Goal: Task Accomplishment & Management: Use online tool/utility

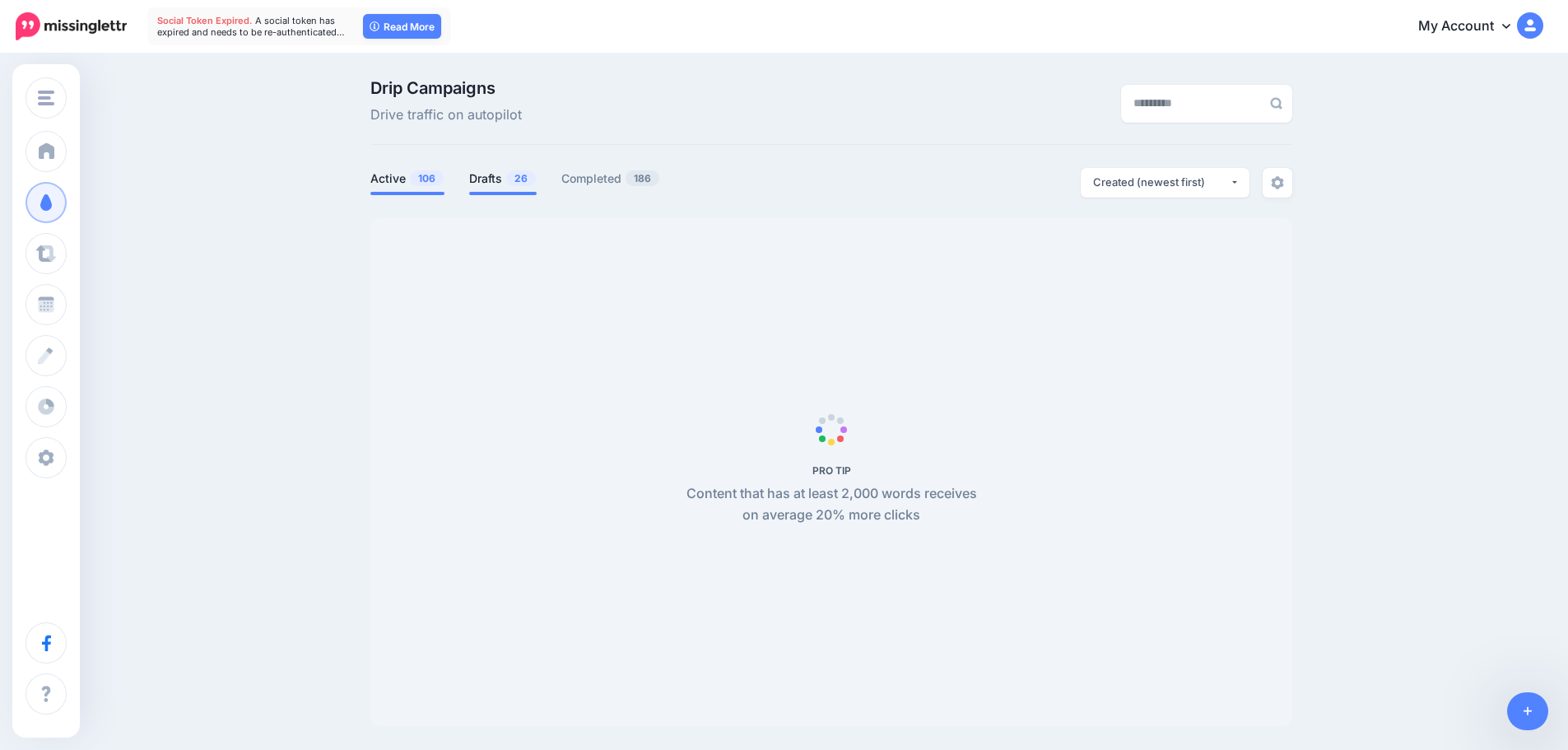
click at [504, 178] on link "Drafts 26" at bounding box center [503, 178] width 68 height 20
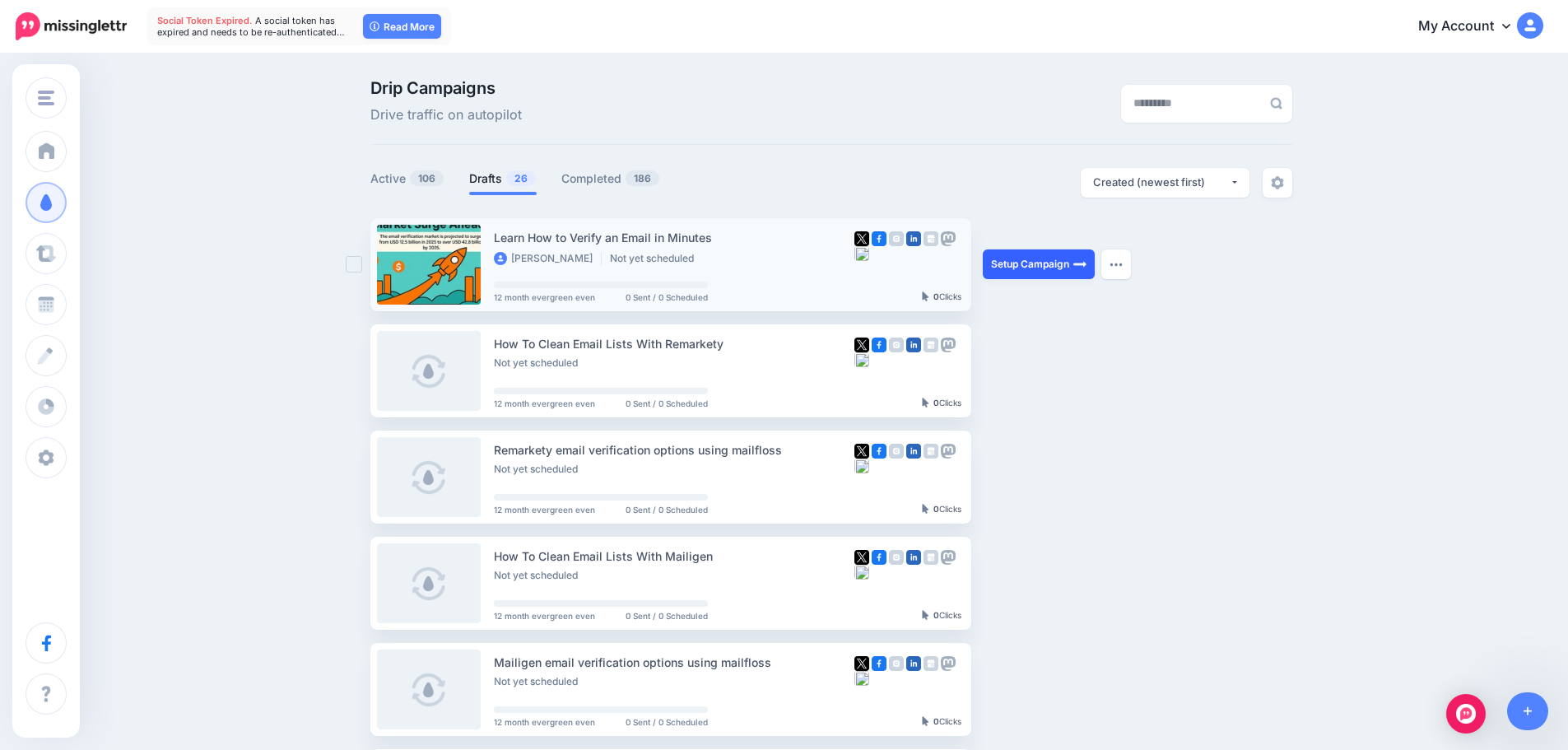
click at [1025, 265] on link "Setup Campaign" at bounding box center [1039, 264] width 112 height 30
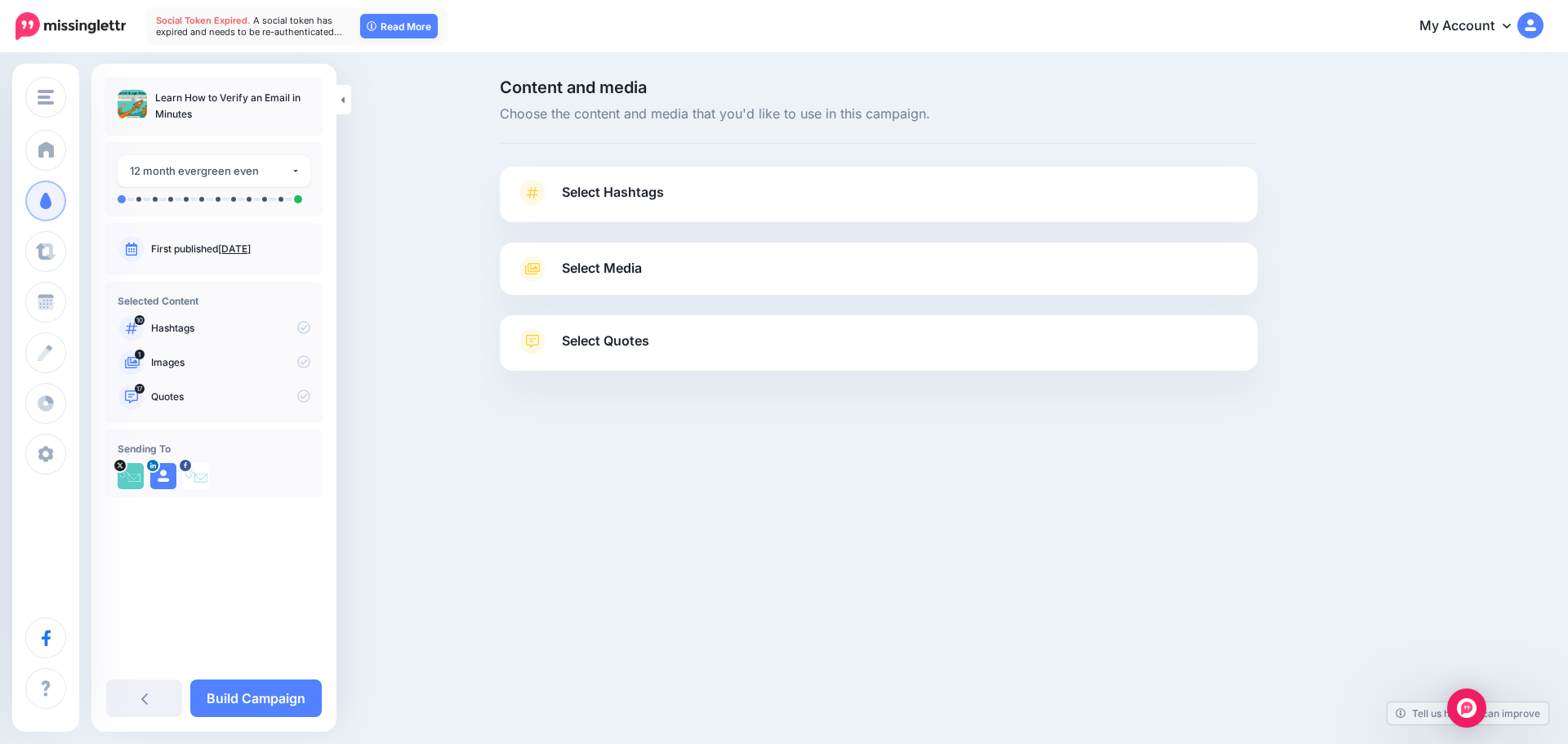
click at [678, 213] on link "Select Hashtags" at bounding box center [879, 201] width 725 height 42
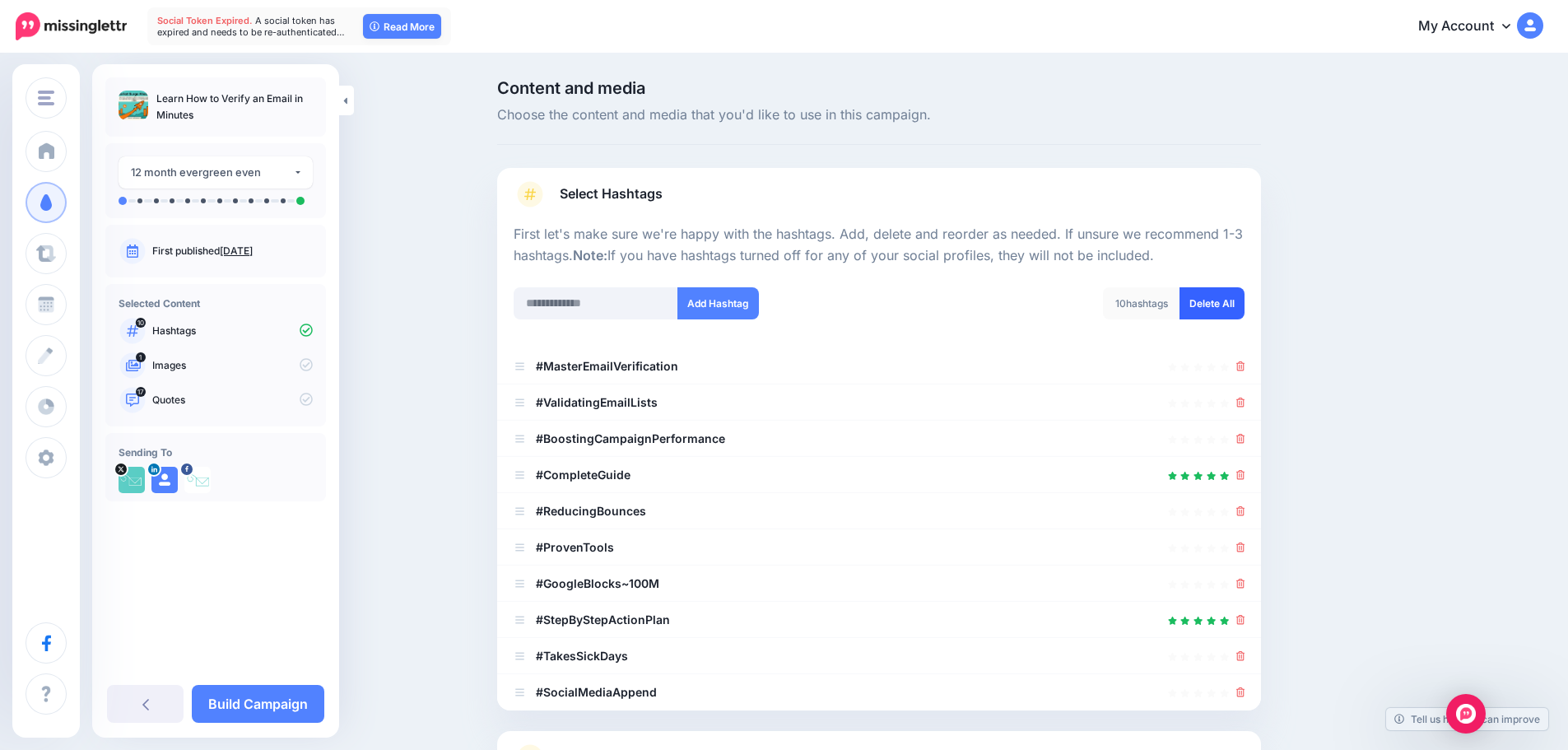
click at [1205, 291] on link "Delete All" at bounding box center [1212, 304] width 65 height 32
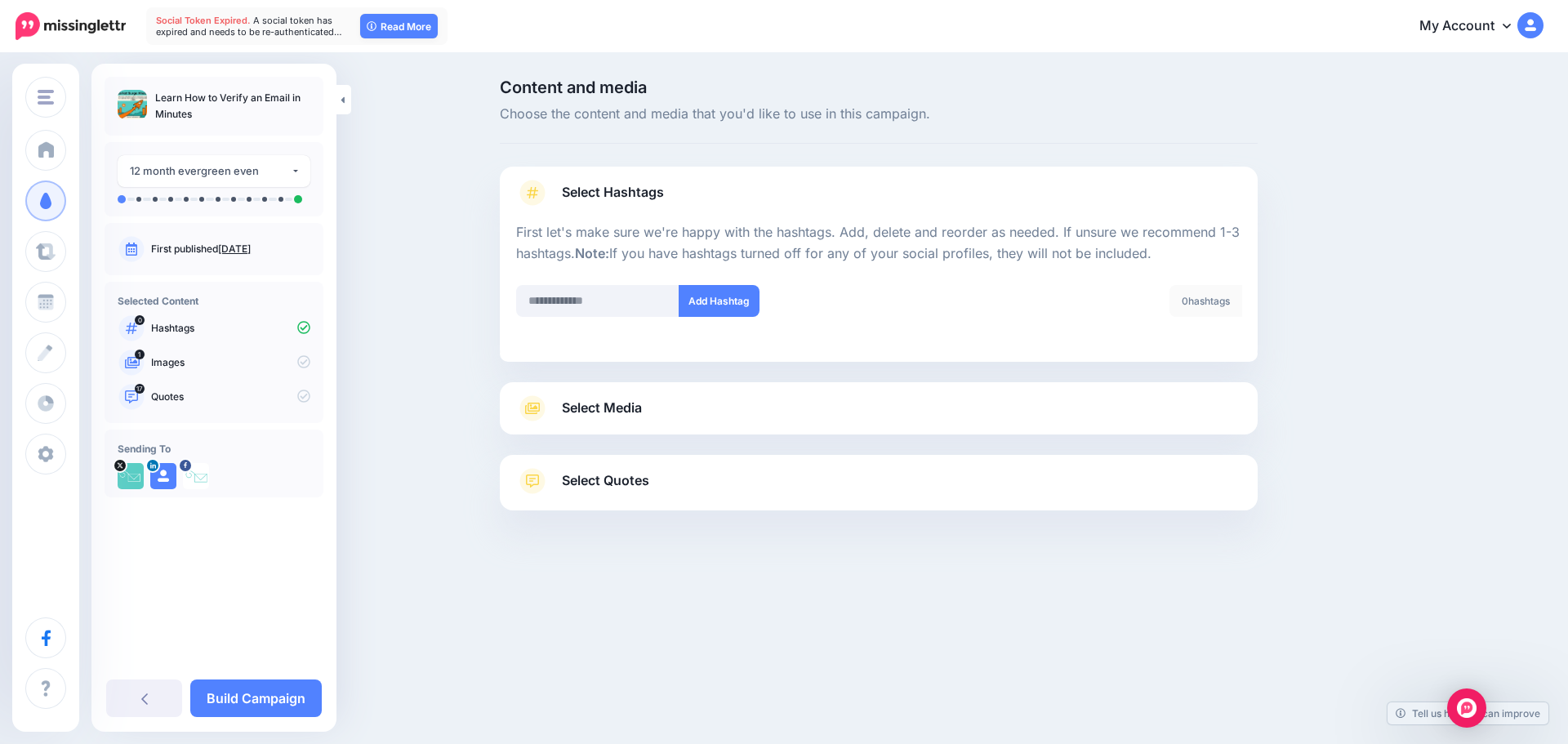
click at [685, 401] on link "Select Media" at bounding box center [879, 408] width 725 height 26
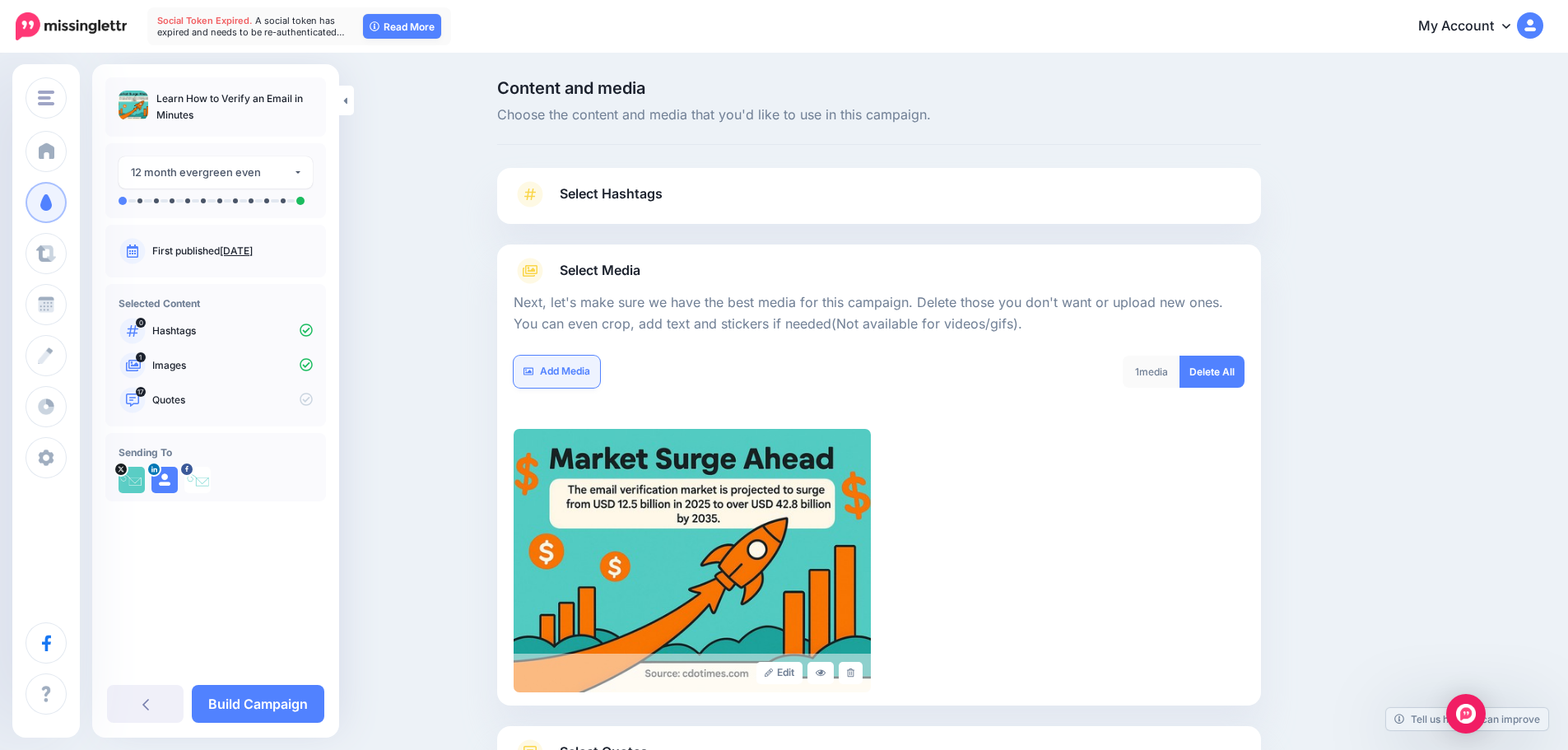
click at [597, 381] on link "Add Media" at bounding box center [557, 372] width 86 height 32
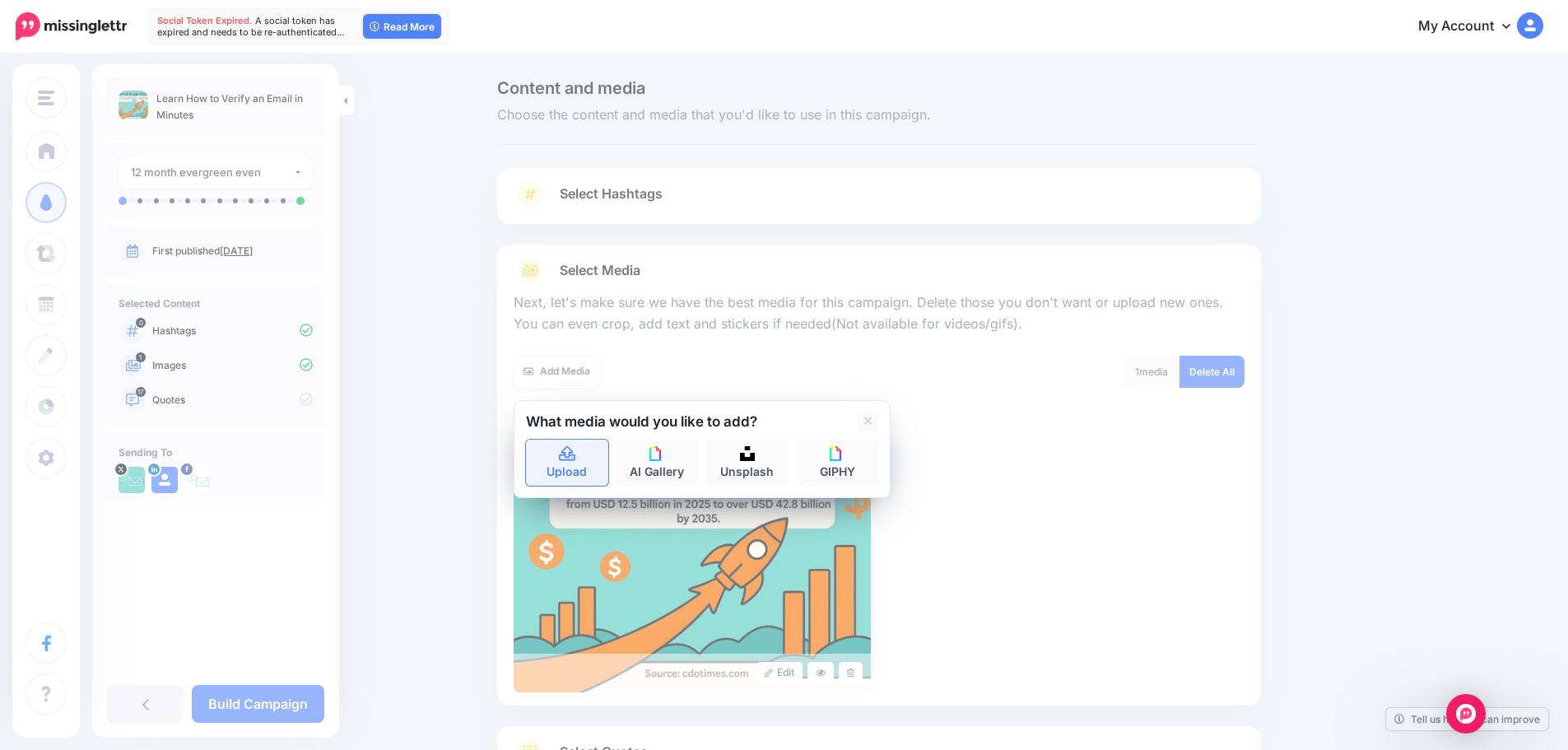
click at [580, 445] on link "Upload" at bounding box center [566, 462] width 82 height 46
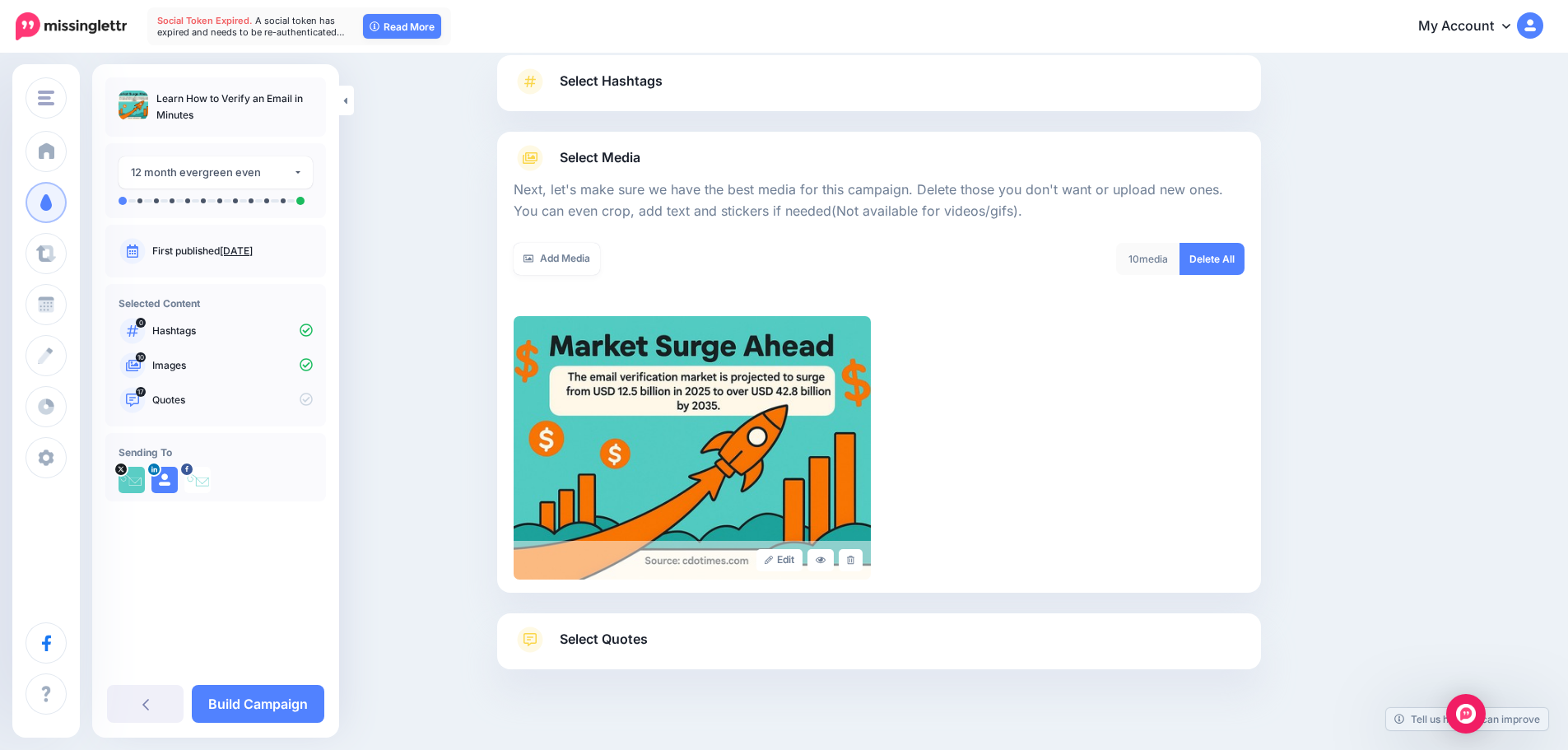
scroll to position [139, 0]
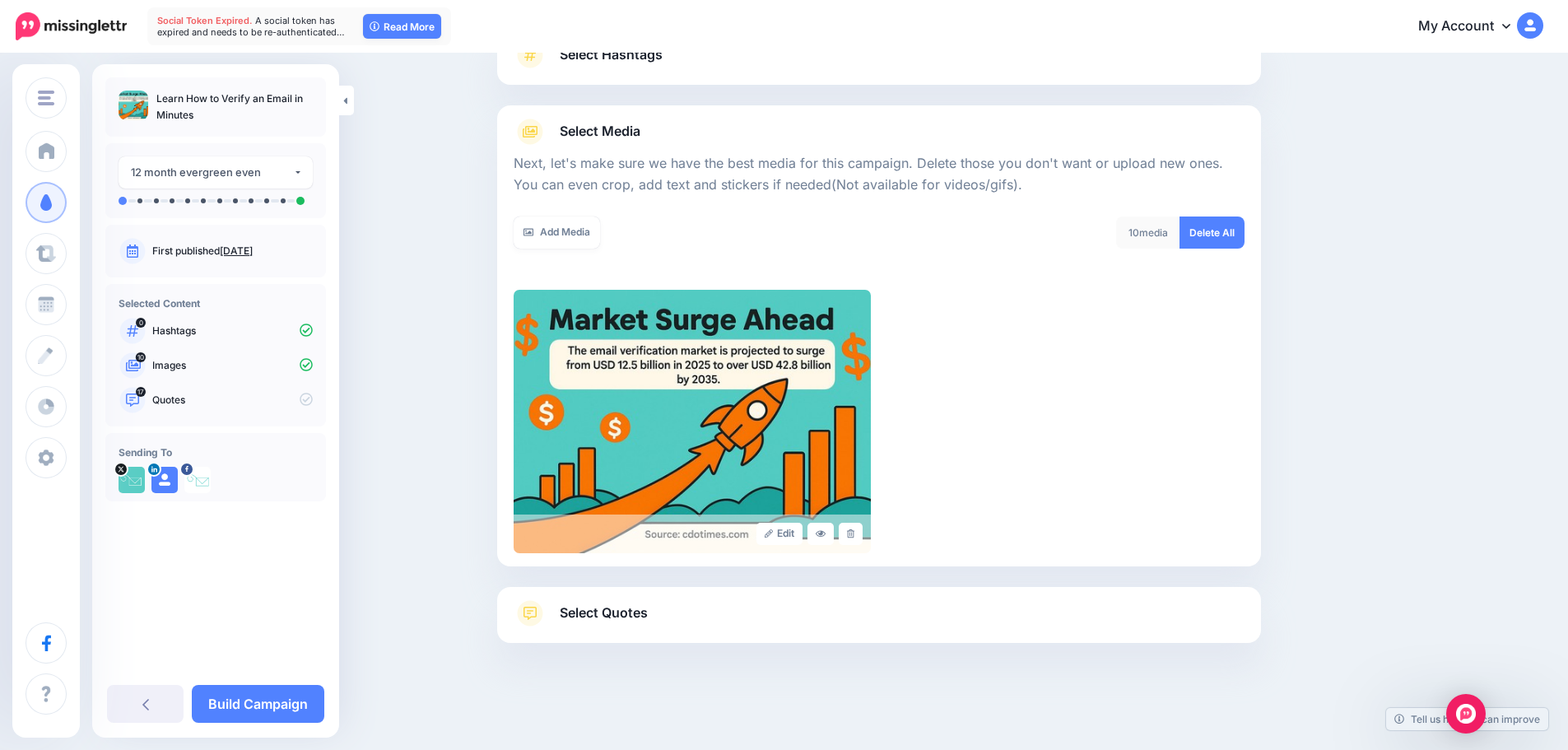
click at [767, 612] on link "Select Quotes" at bounding box center [879, 622] width 731 height 42
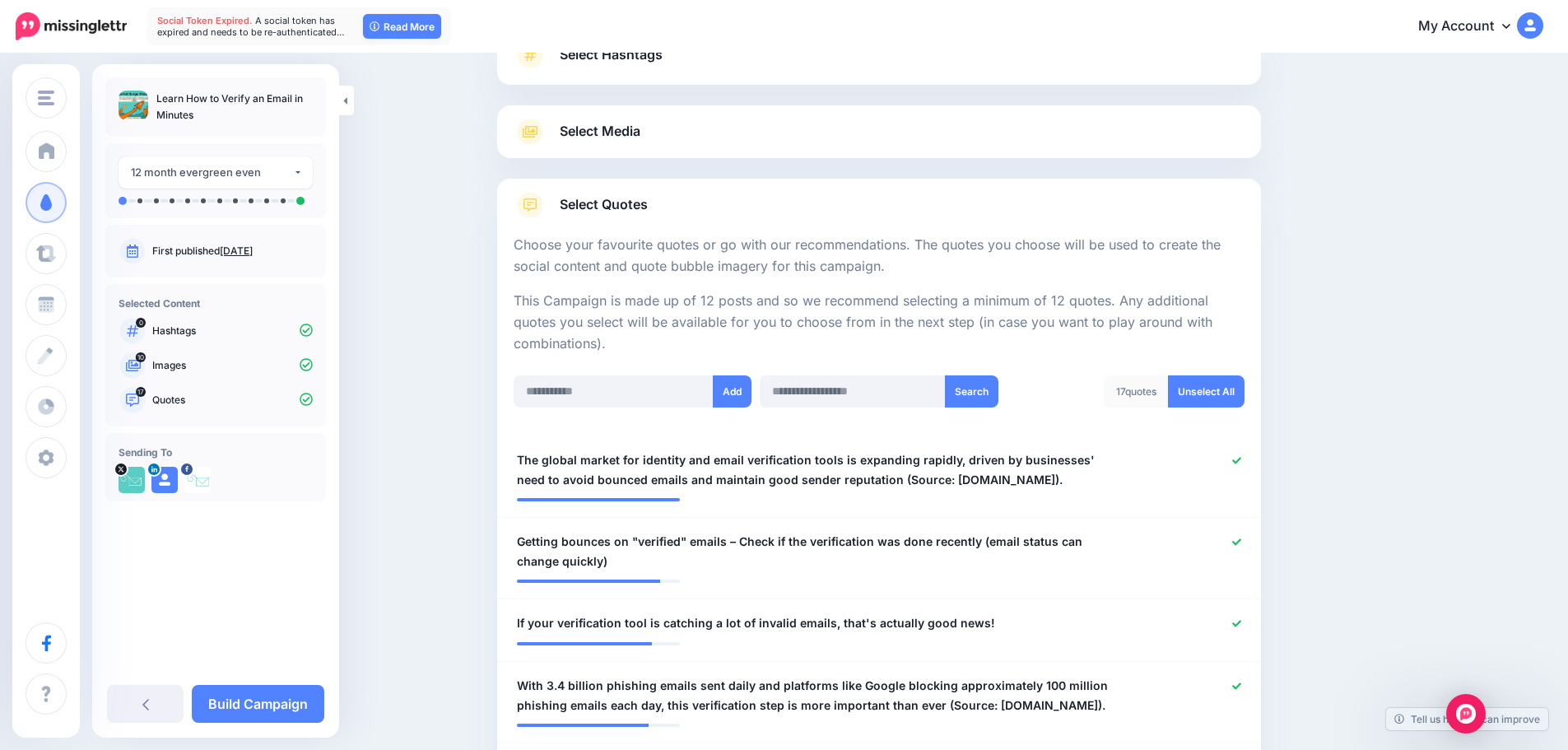
click at [711, 142] on link "Select Media" at bounding box center [879, 132] width 731 height 26
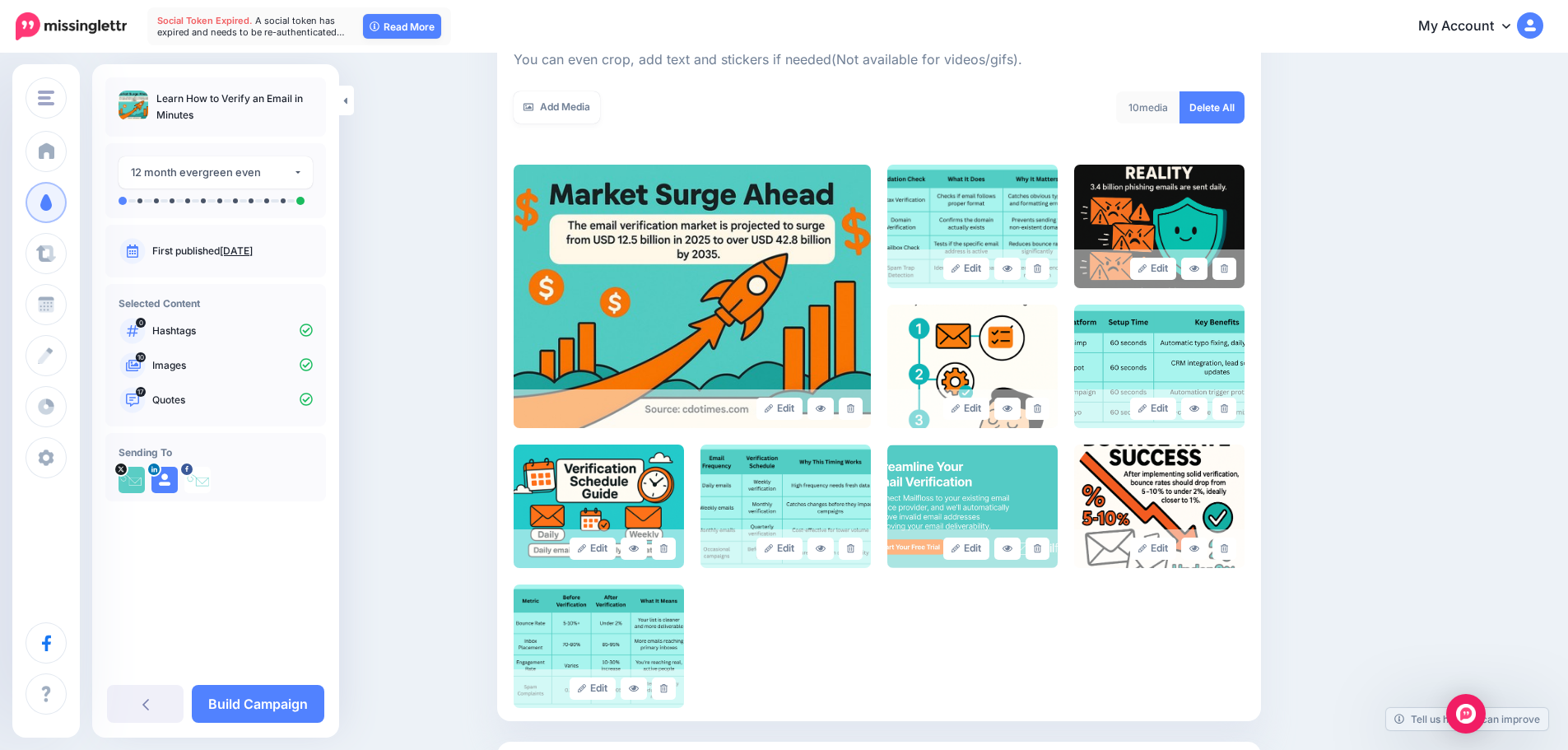
scroll to position [255, 0]
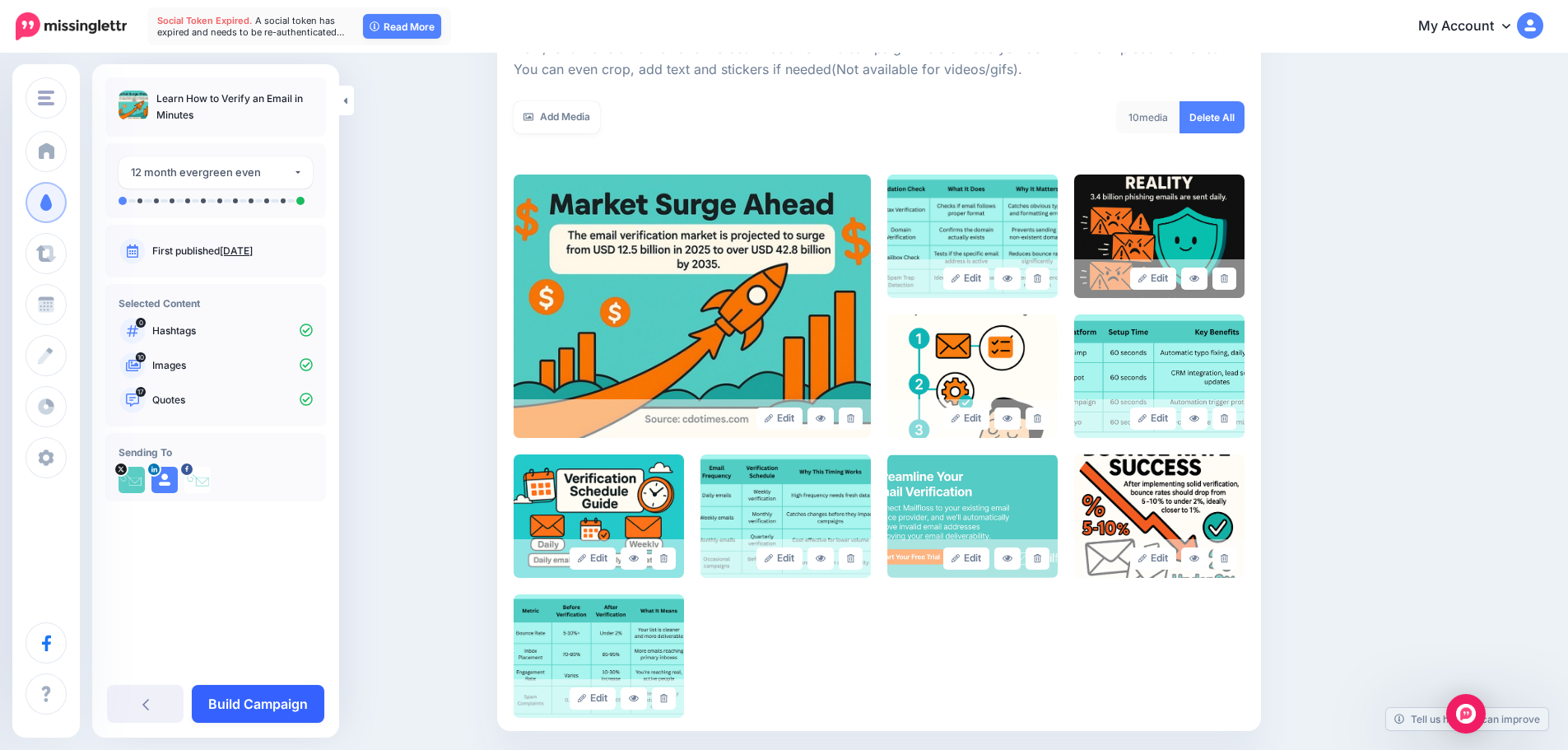
click at [308, 697] on link "Build Campaign" at bounding box center [258, 704] width 132 height 38
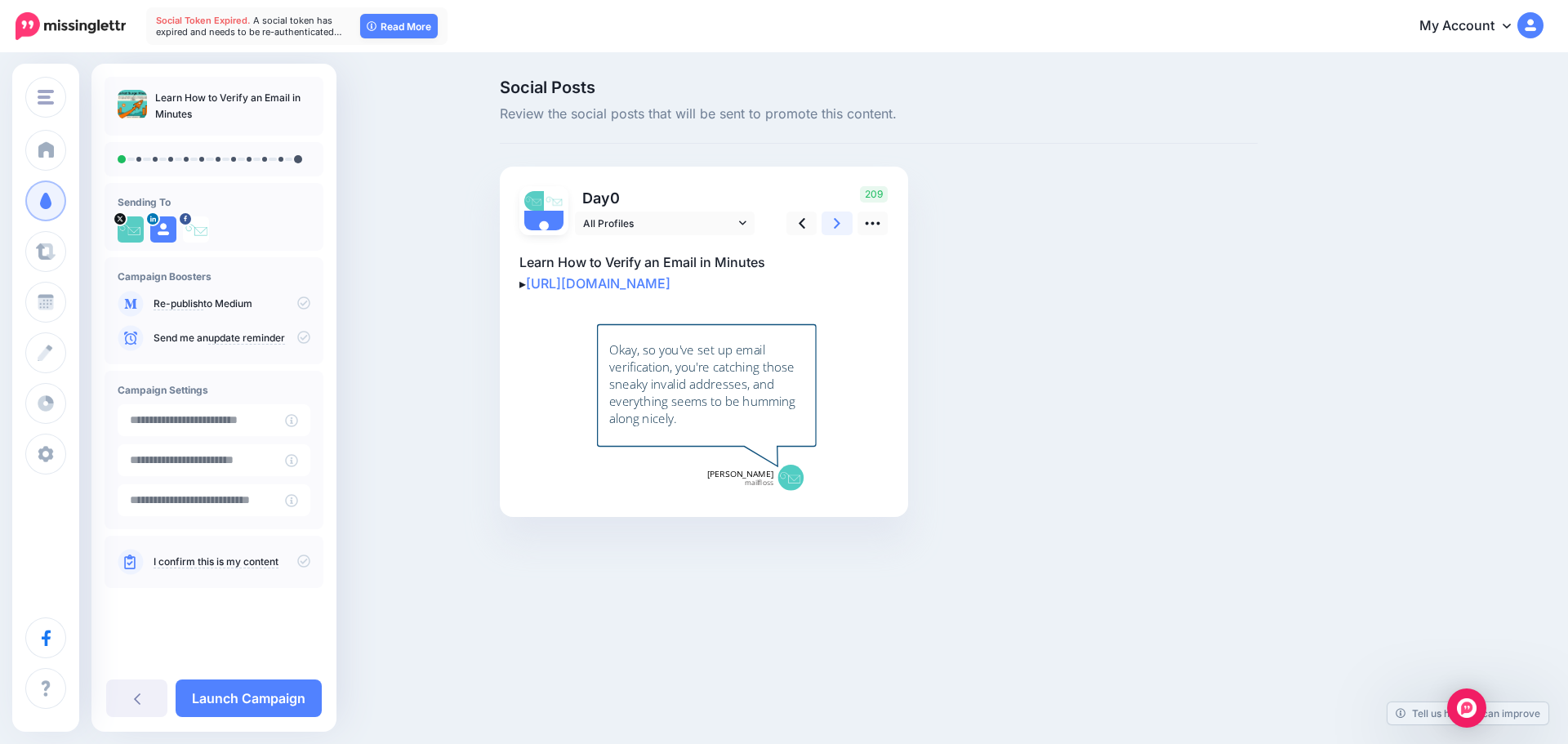
click at [843, 228] on link at bounding box center [837, 223] width 31 height 24
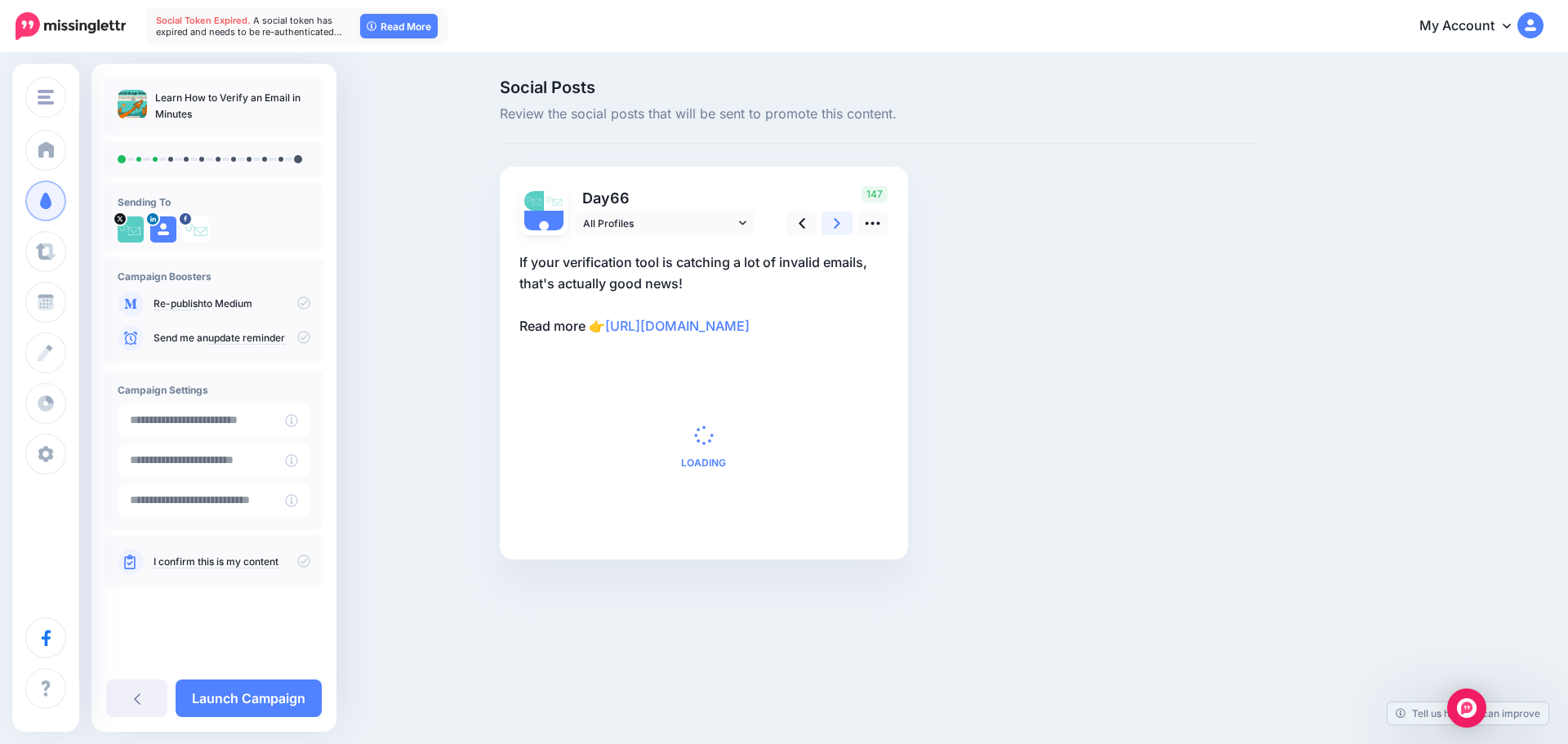
click at [843, 228] on link at bounding box center [837, 223] width 31 height 24
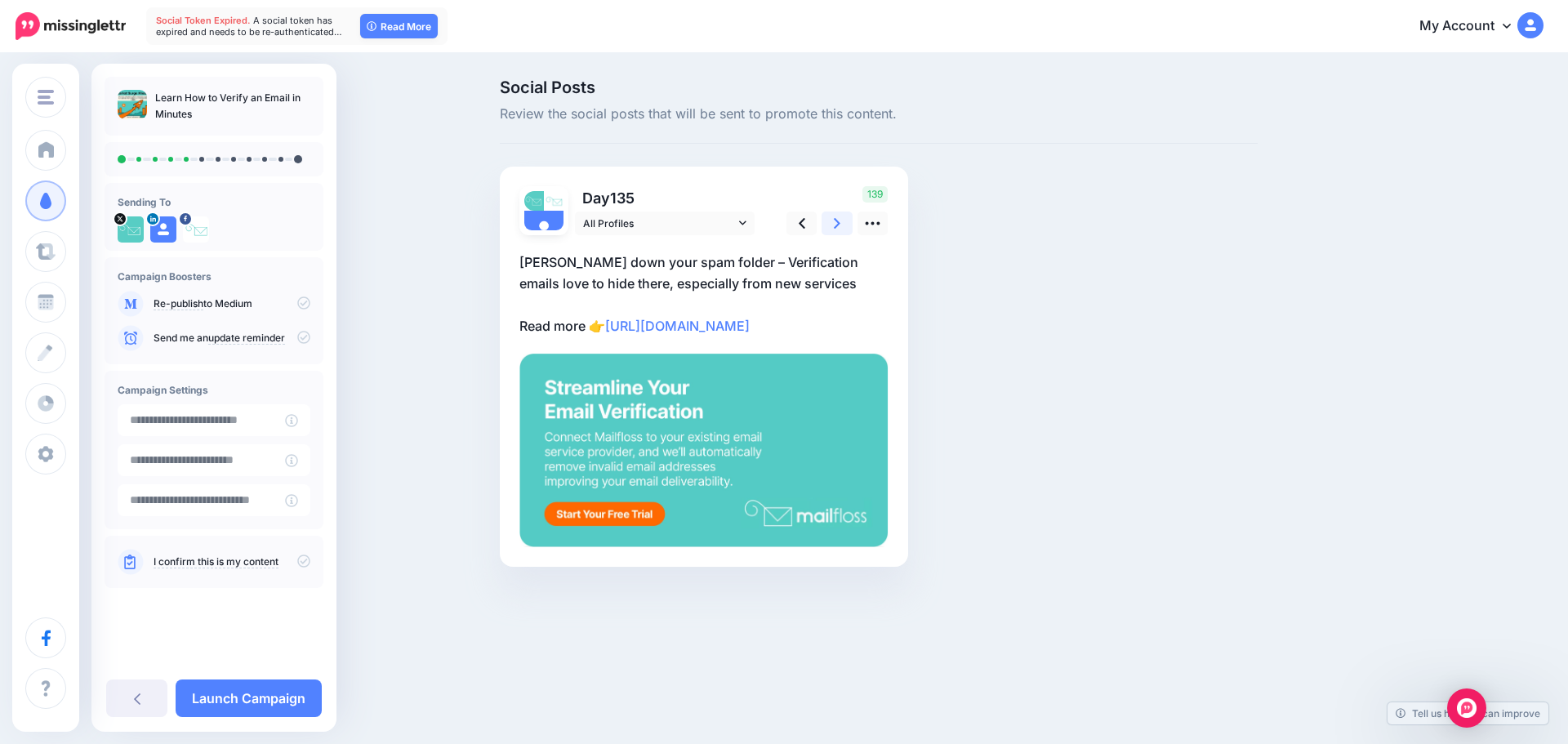
click at [843, 228] on link at bounding box center [837, 223] width 31 height 24
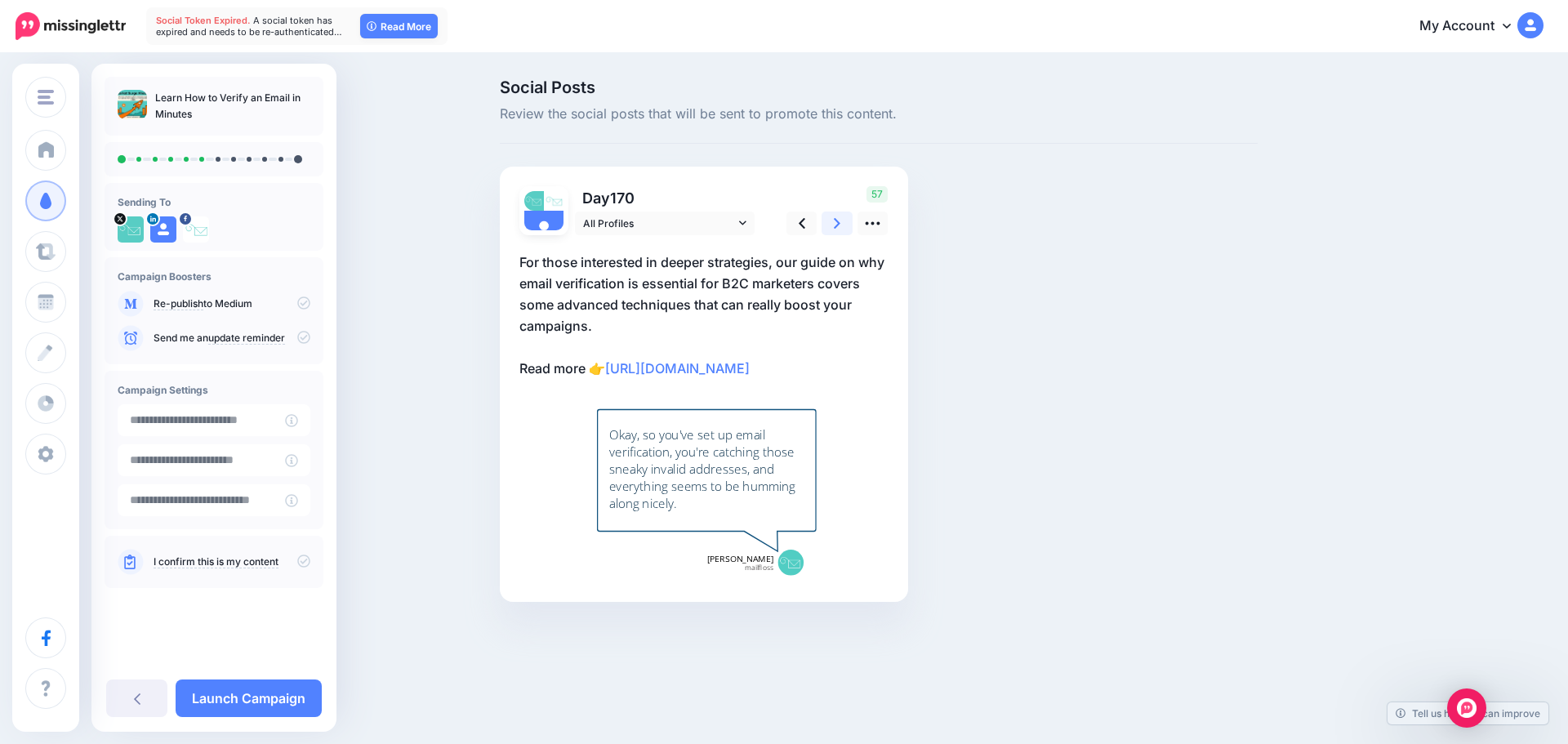
click at [843, 228] on link at bounding box center [837, 223] width 31 height 24
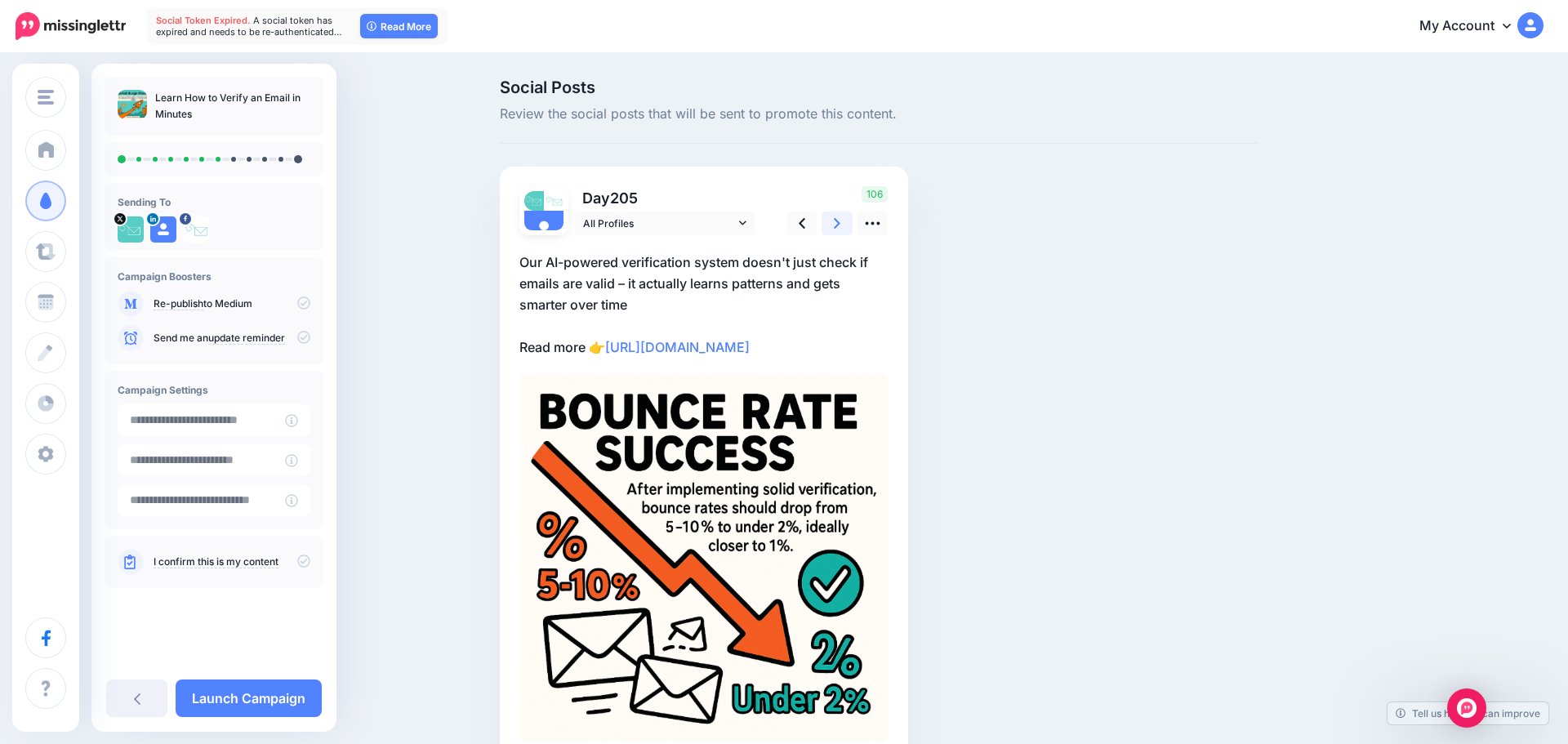
click at [843, 228] on link at bounding box center [837, 223] width 31 height 24
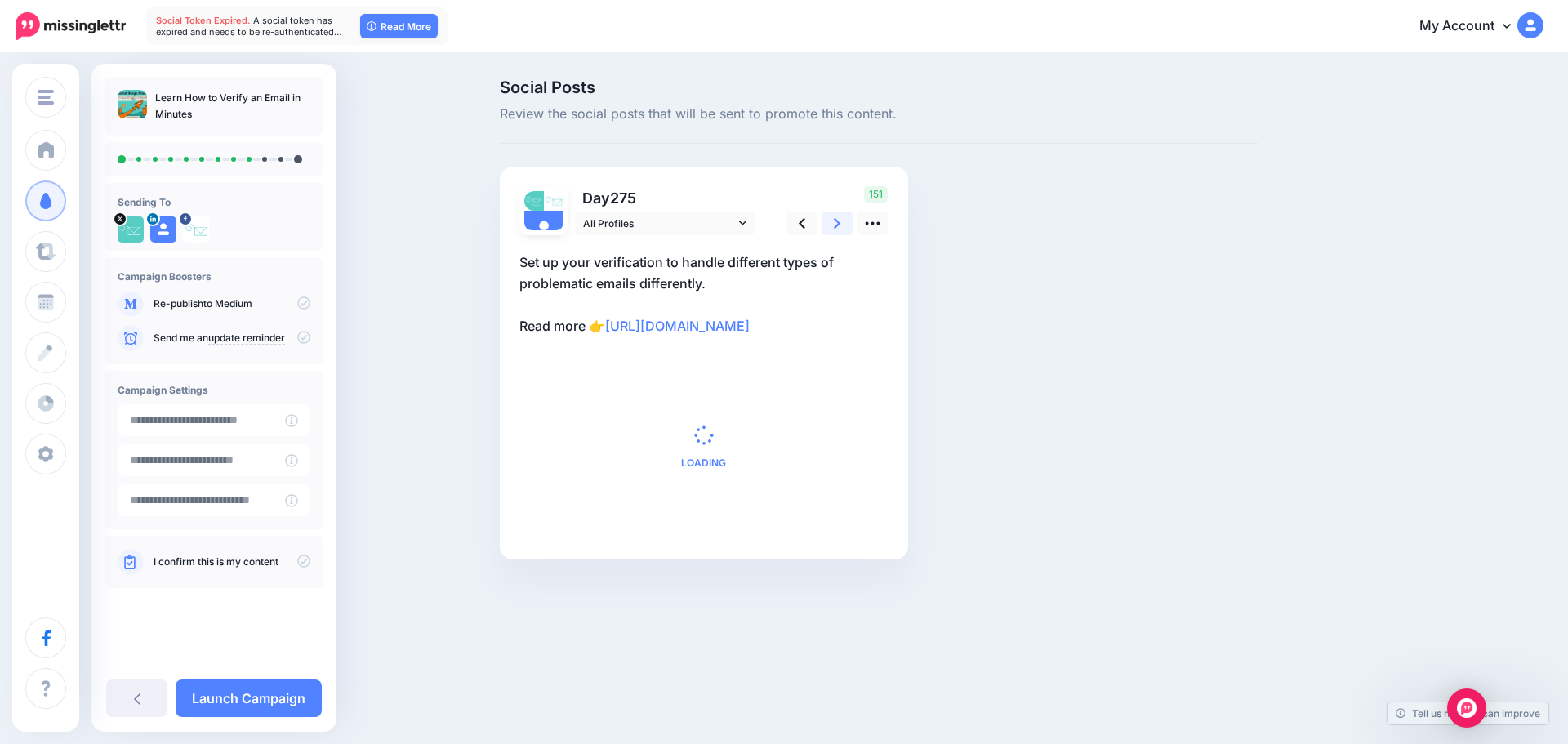
click at [843, 228] on link at bounding box center [837, 223] width 31 height 24
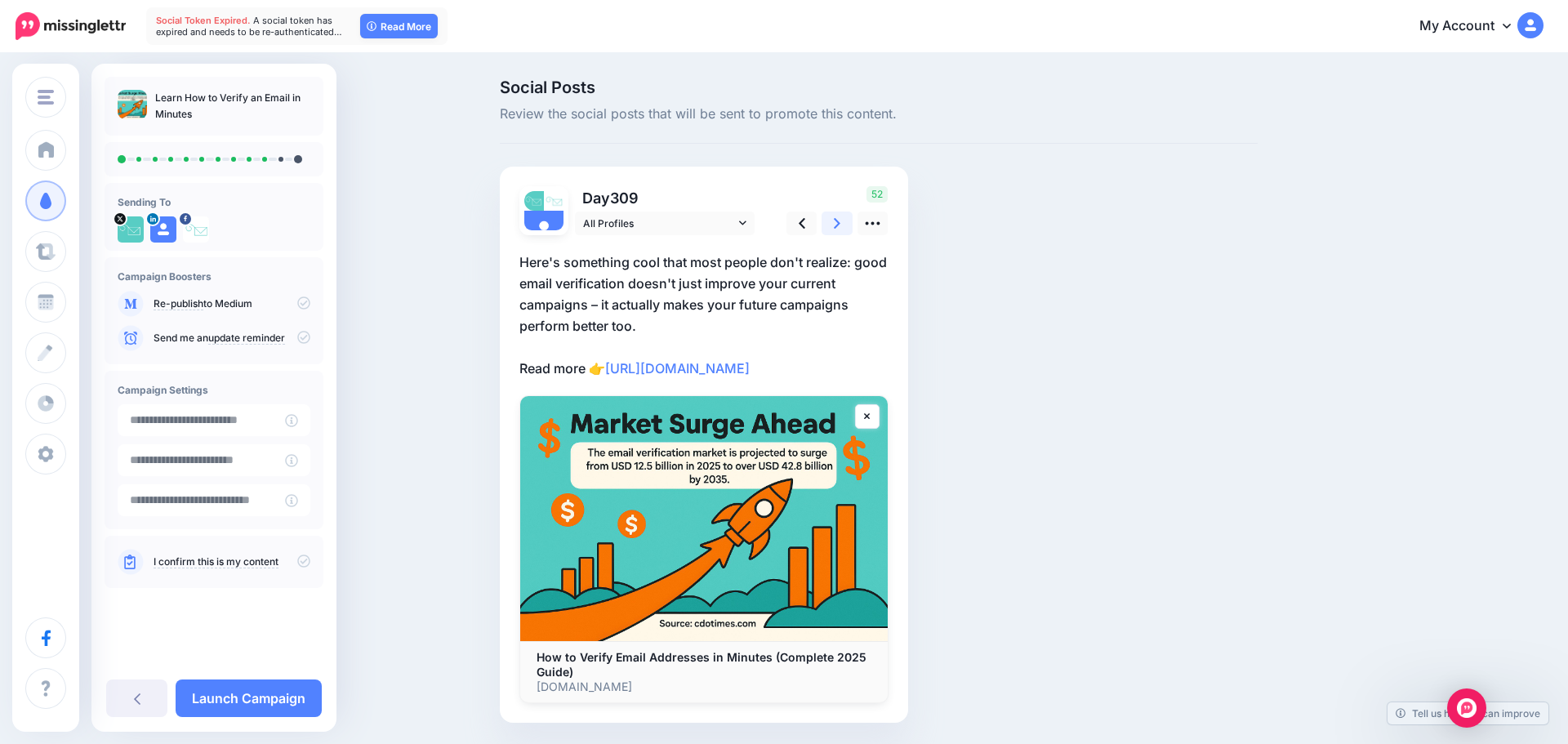
click at [843, 228] on link at bounding box center [837, 223] width 31 height 24
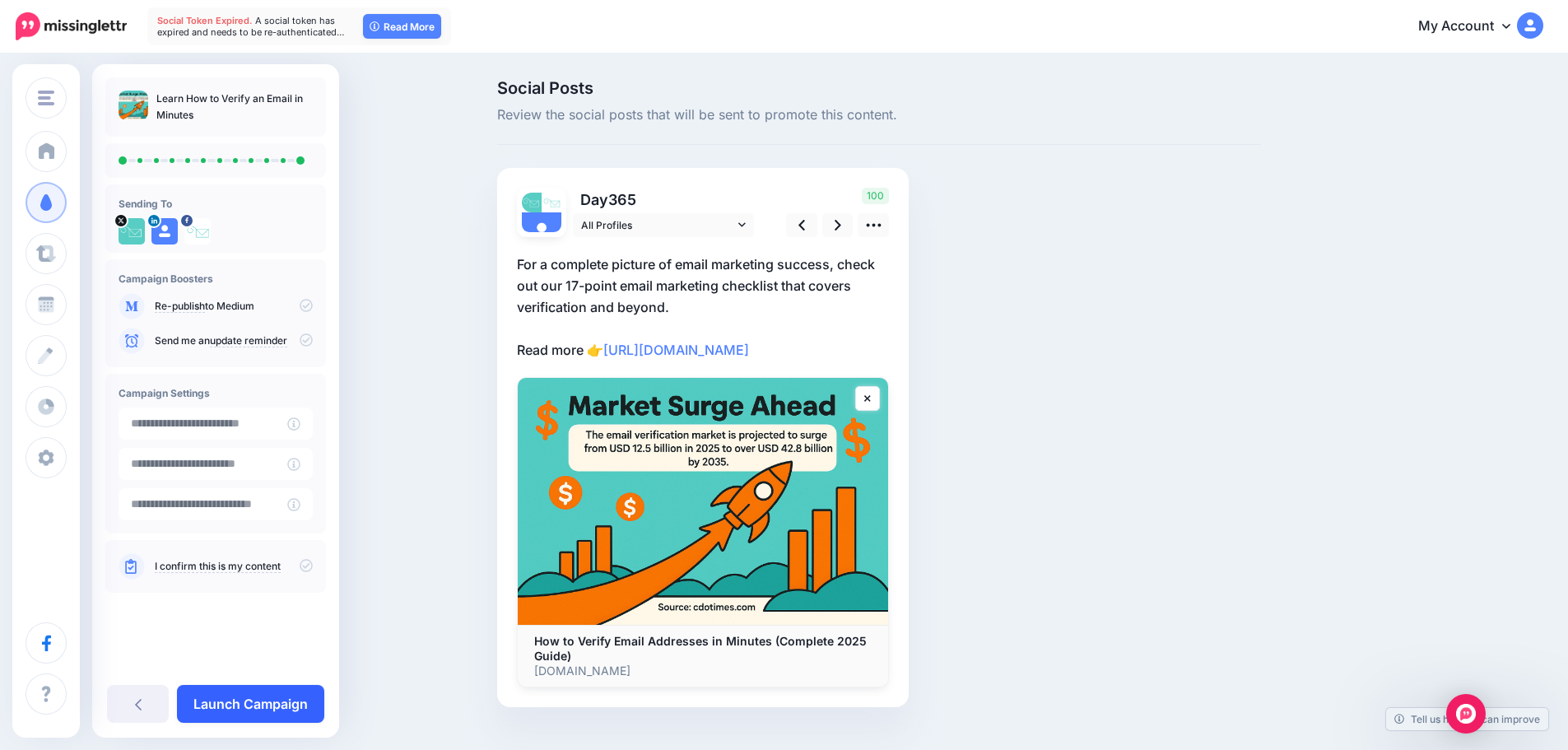
click at [232, 699] on link "Launch Campaign" at bounding box center [251, 704] width 148 height 38
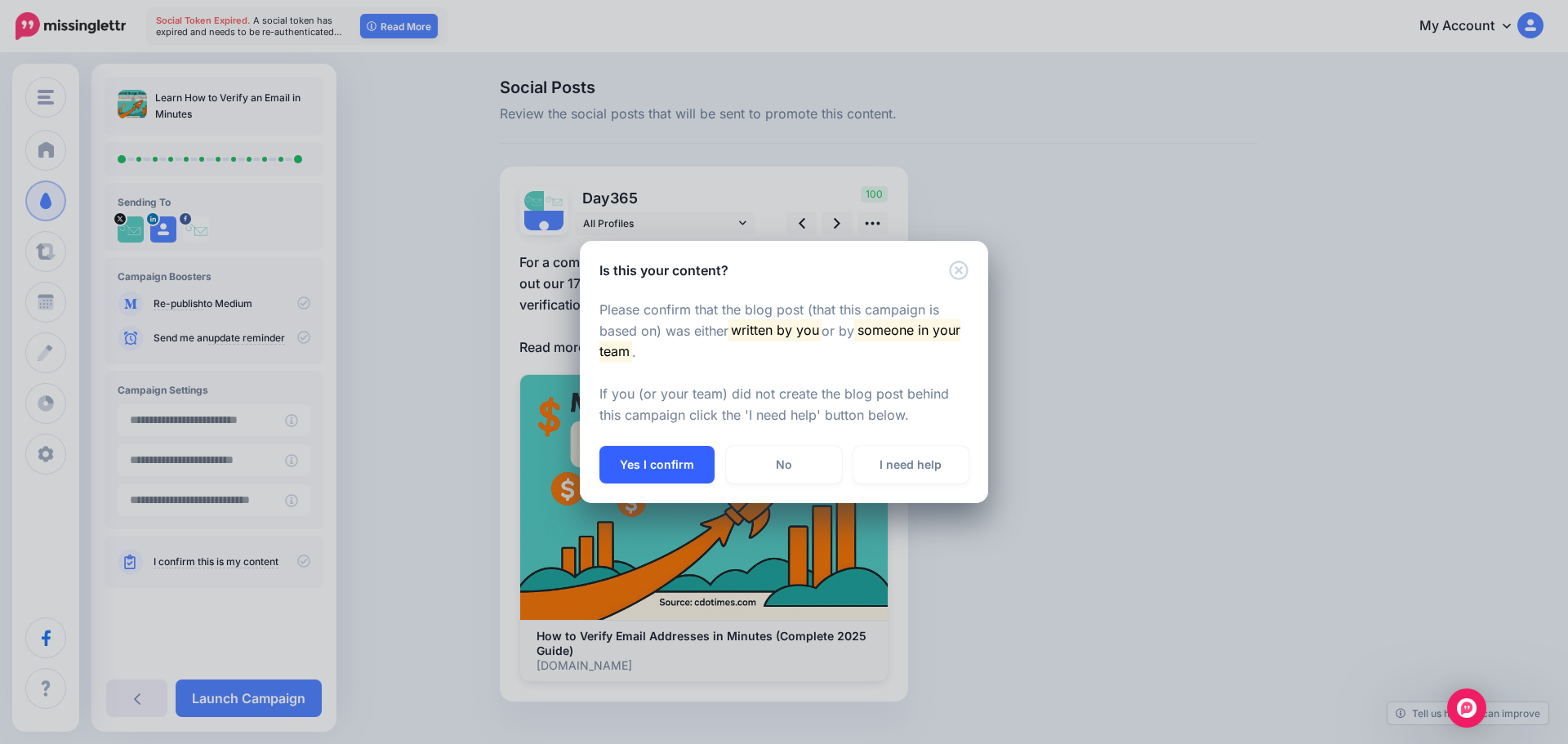
click at [620, 478] on button "Yes I confirm" at bounding box center [657, 465] width 115 height 38
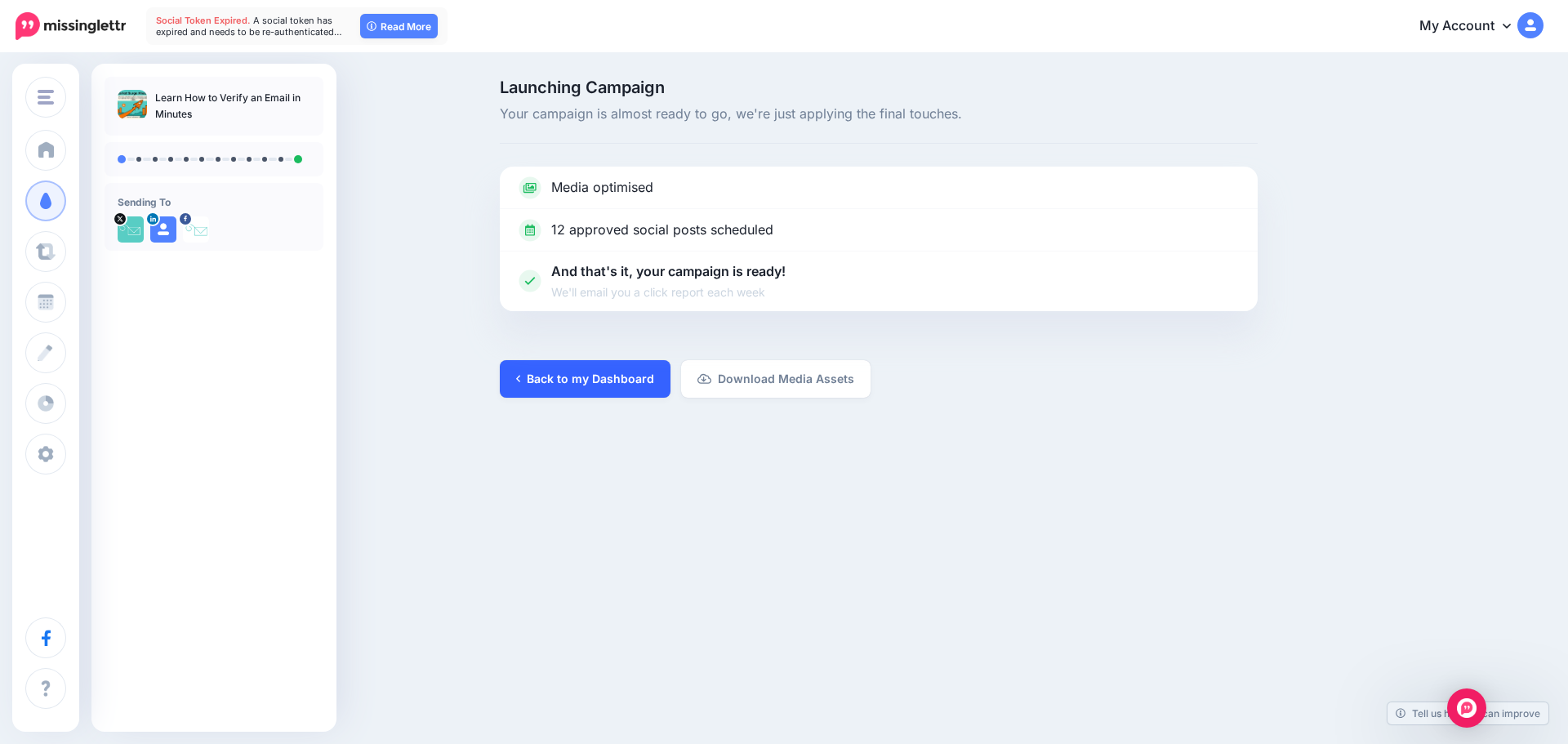
click at [622, 378] on link "Back to my Dashboard" at bounding box center [585, 379] width 171 height 38
